Goal: Check status: Check status

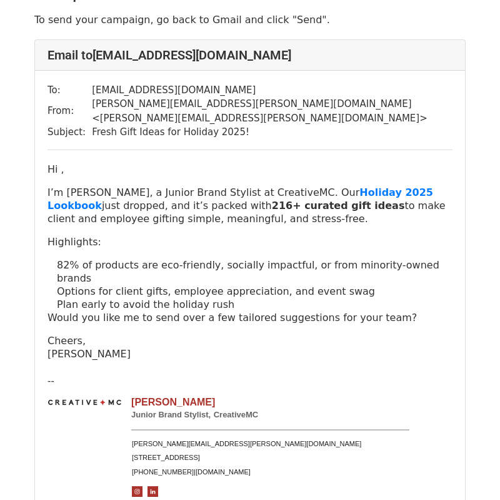
scroll to position [51, 0]
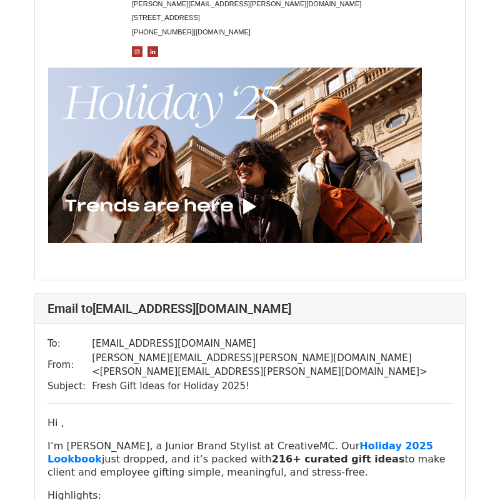
scroll to position [563, 0]
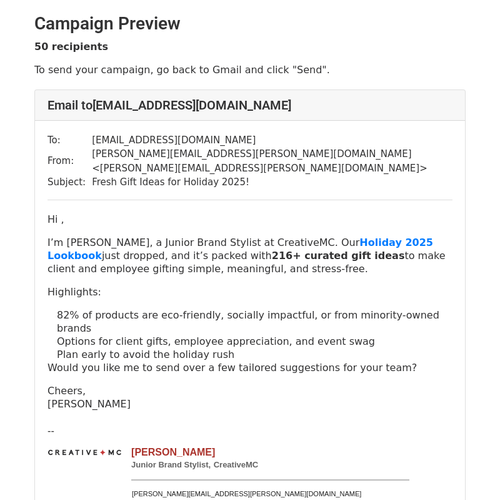
click at [338, 262] on div "Hi , I’m Ethan, a Junior Brand Stylist at CreativeMC. Our Holiday 2025 Lookbook…" at bounding box center [250, 312] width 405 height 198
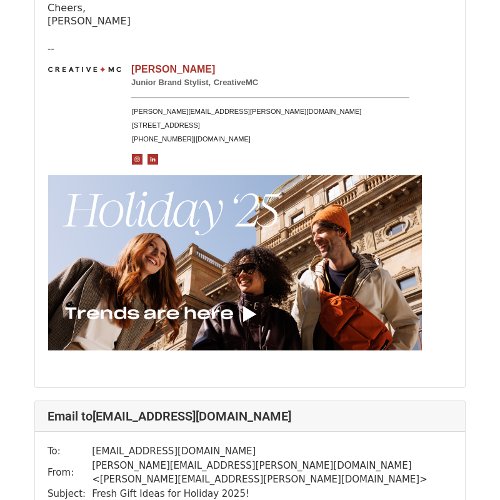
scroll to position [1435, 0]
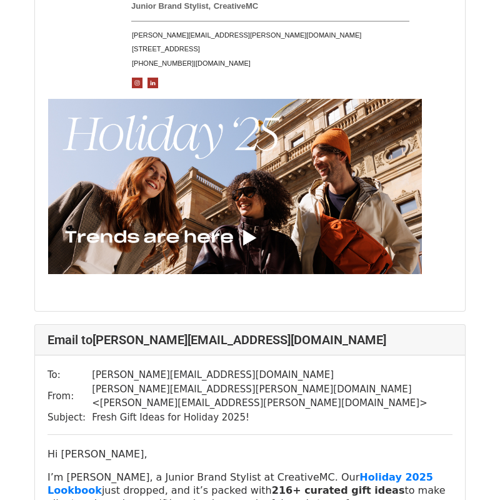
scroll to position [7380, 0]
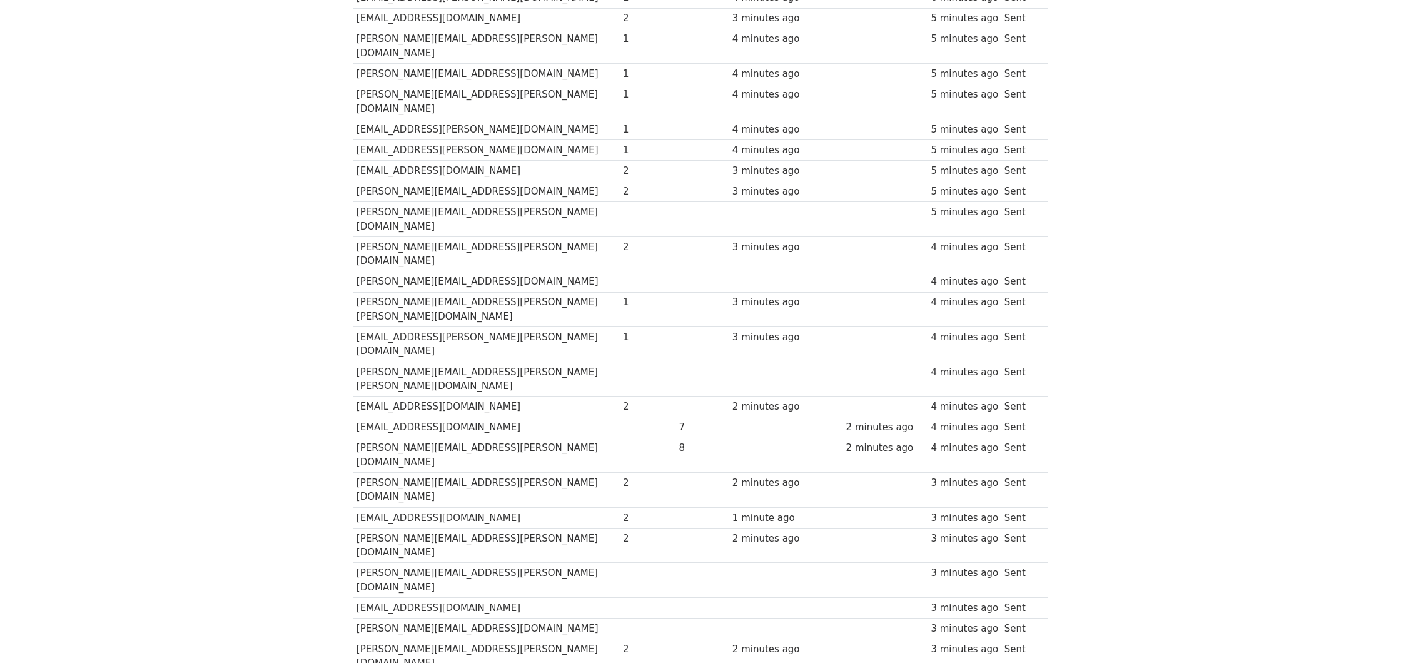
scroll to position [691, 0]
